Goal: Check status: Check status

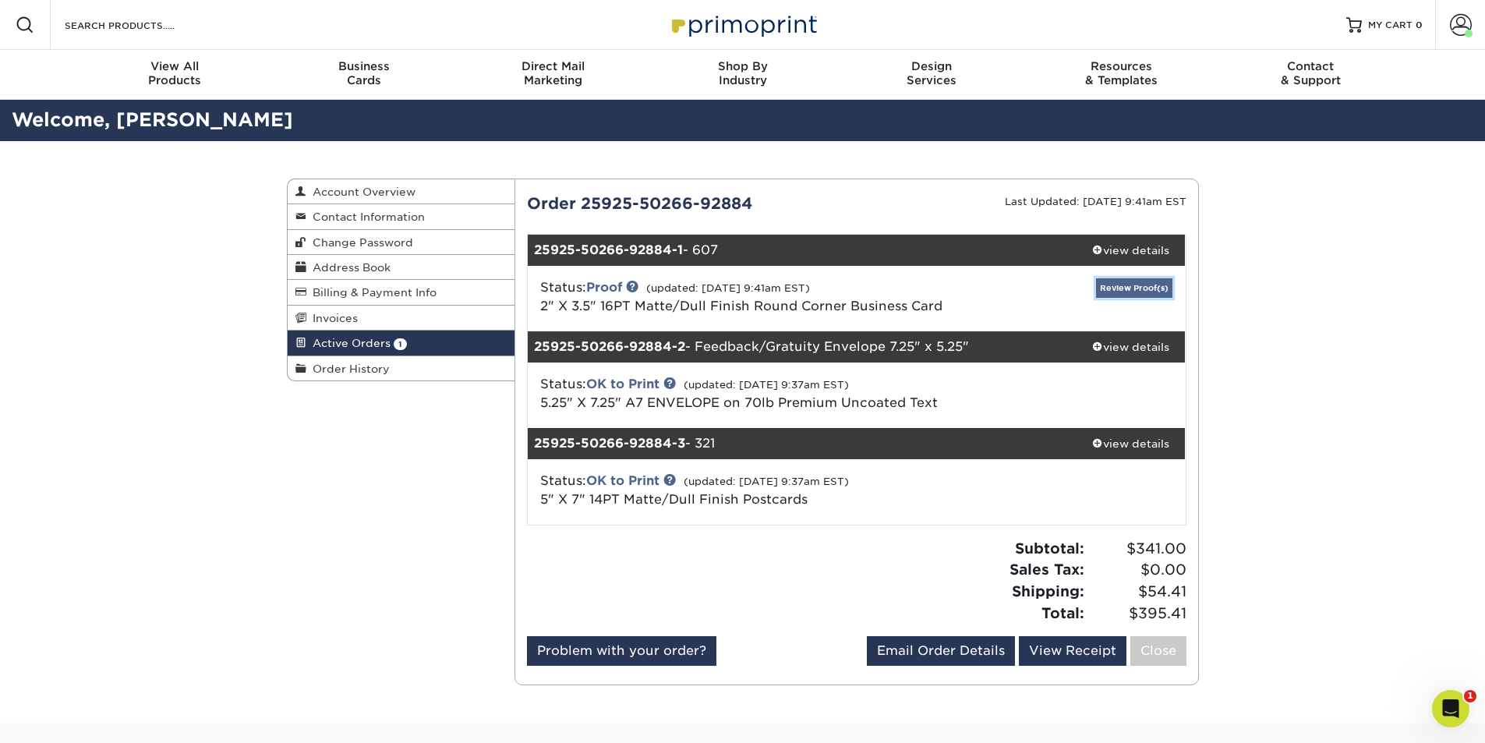
click at [1117, 288] on link "Review Proof(s)" at bounding box center [1134, 287] width 76 height 19
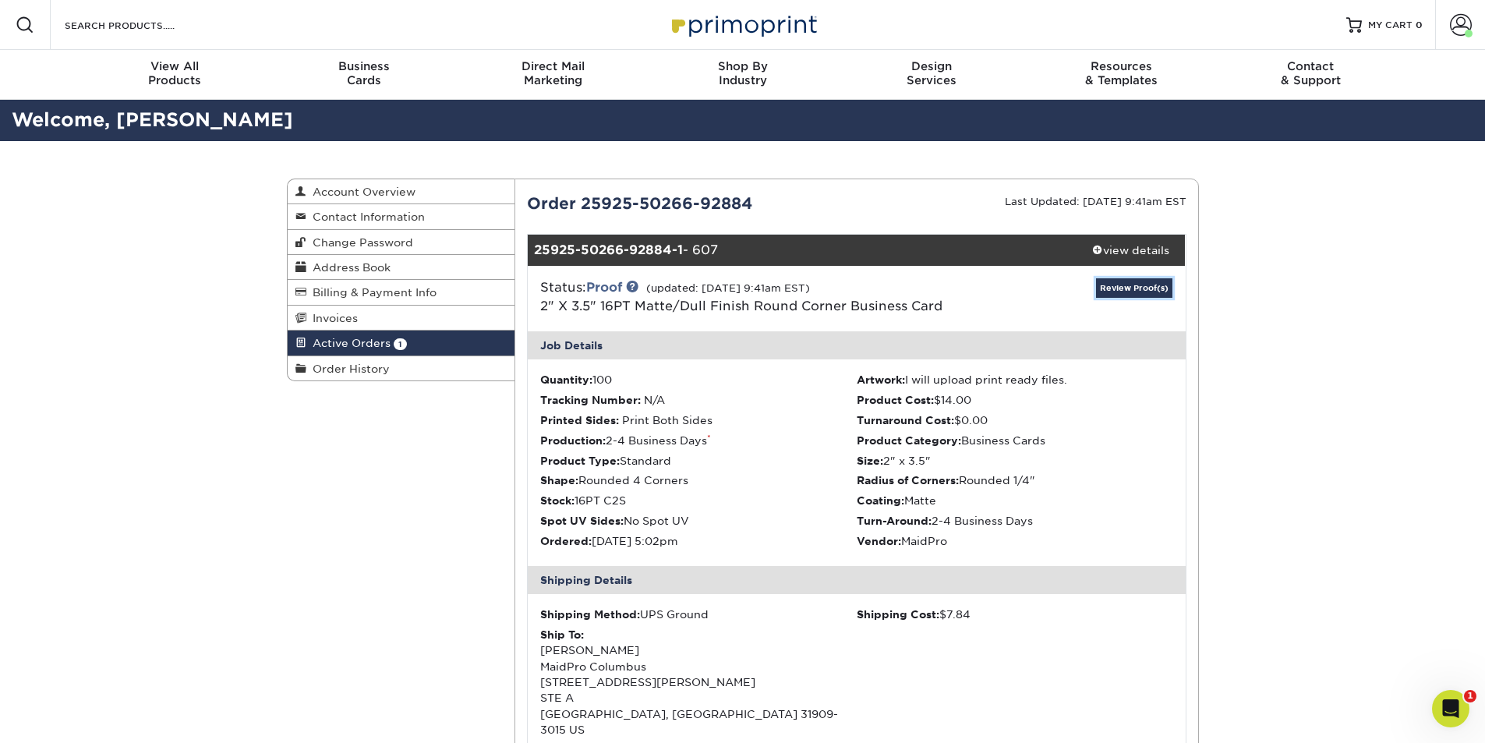
scroll to position [337, 0]
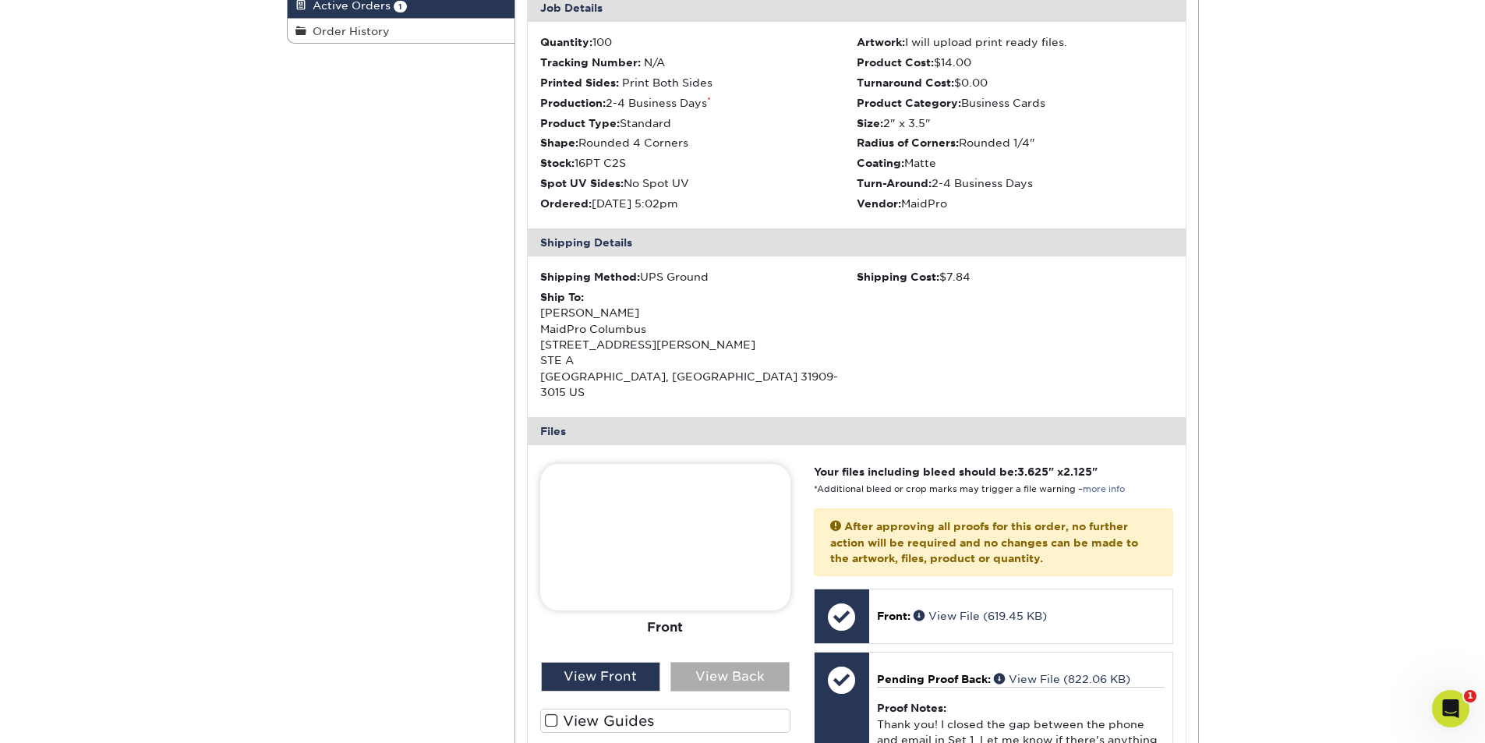
click at [733, 662] on div "View Back" at bounding box center [729, 677] width 119 height 30
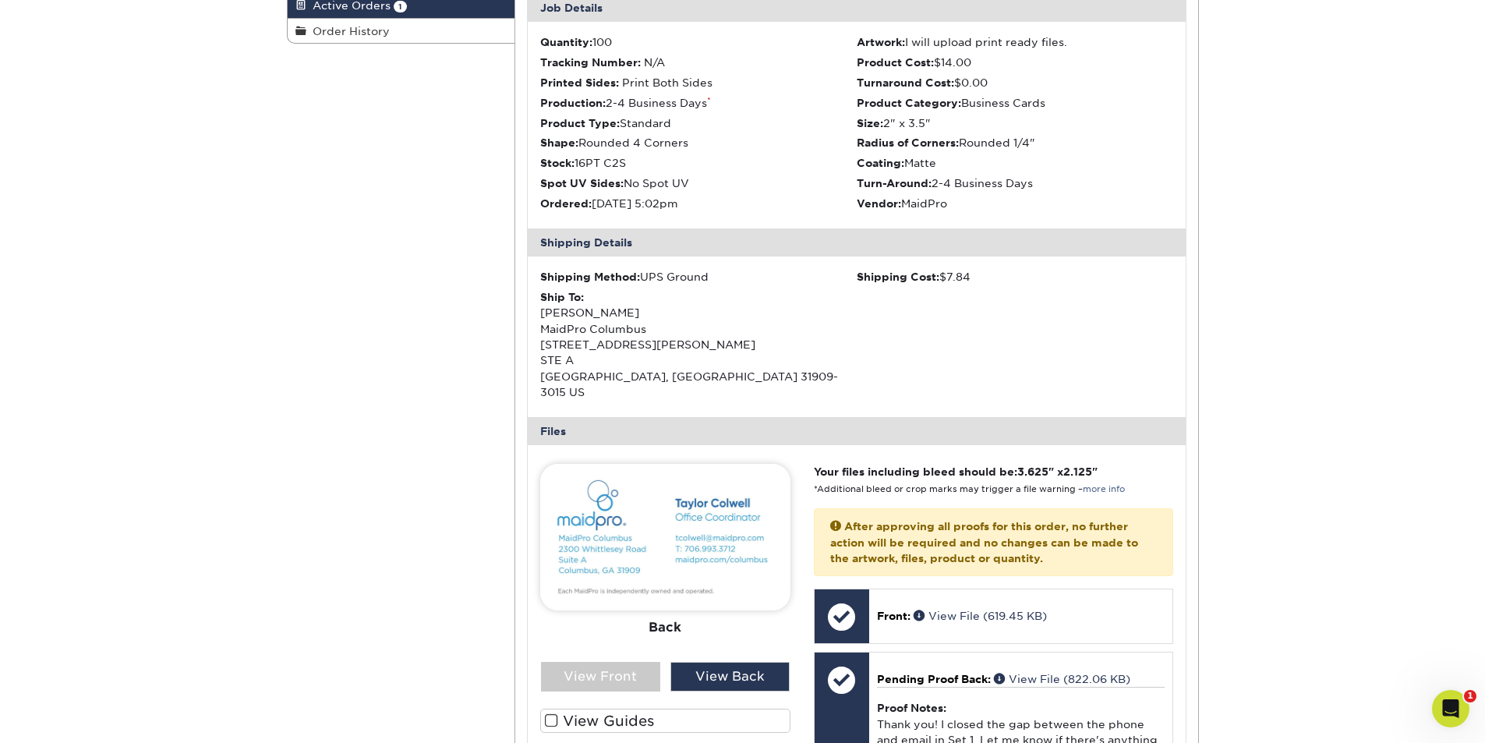
scroll to position [676, 0]
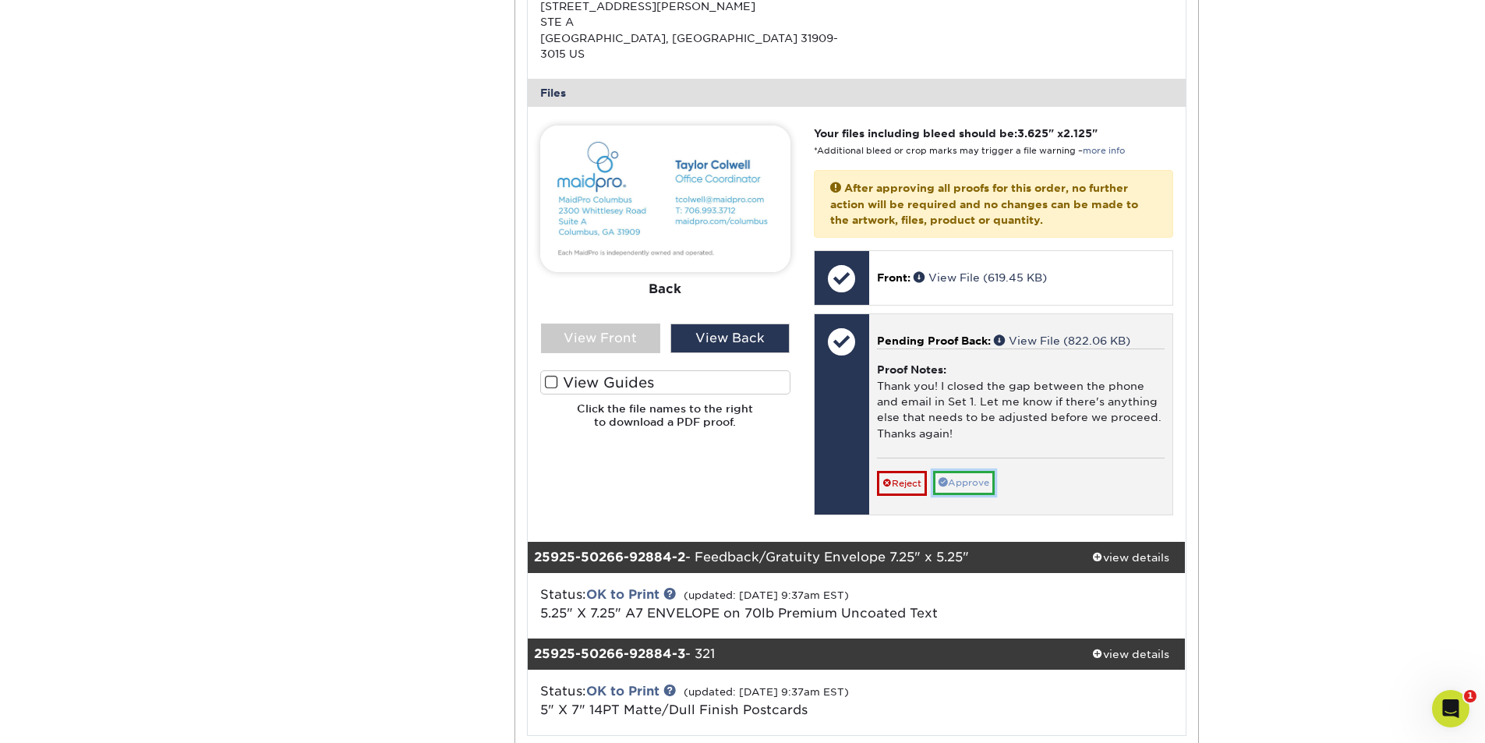
click at [983, 471] on link "Approve" at bounding box center [964, 483] width 62 height 24
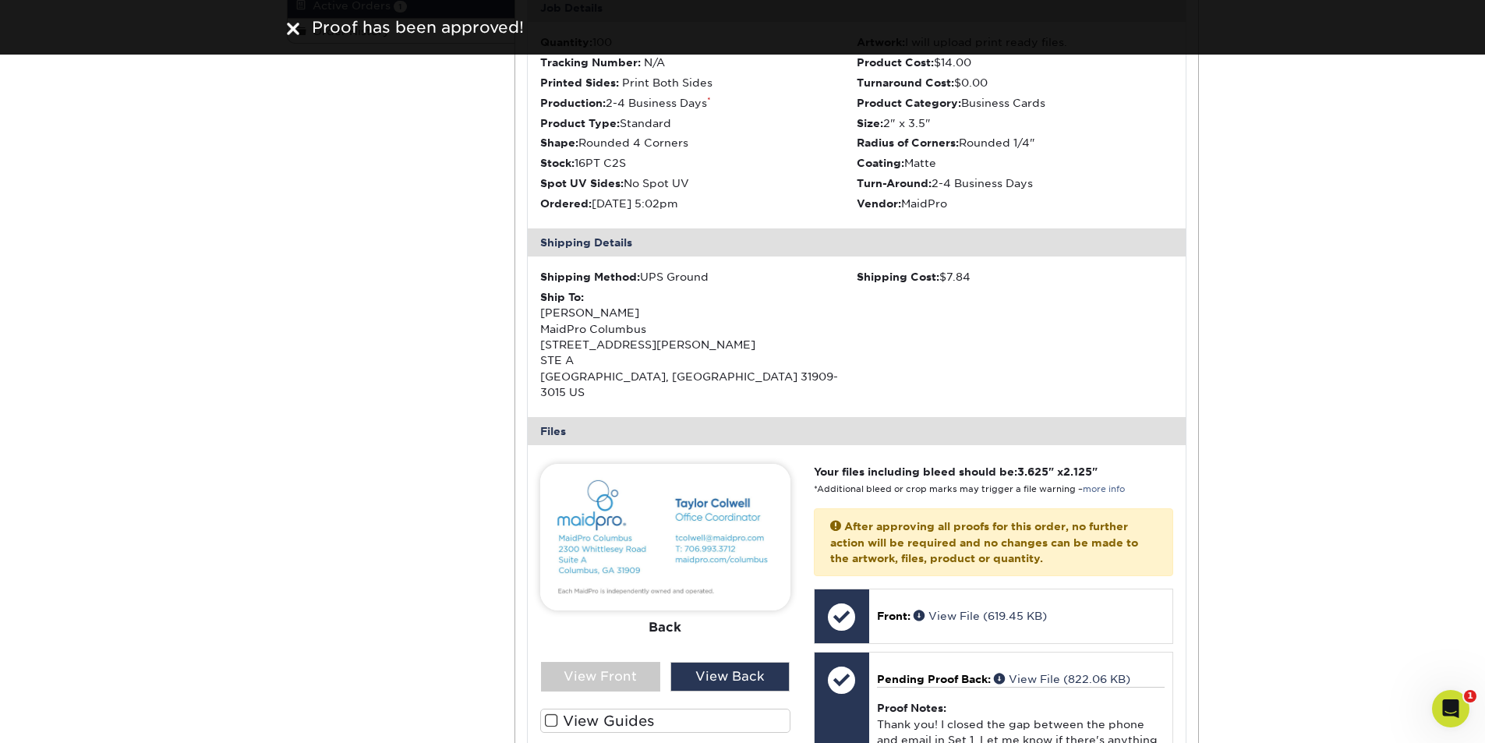
scroll to position [0, 0]
